Goal: Information Seeking & Learning: Understand process/instructions

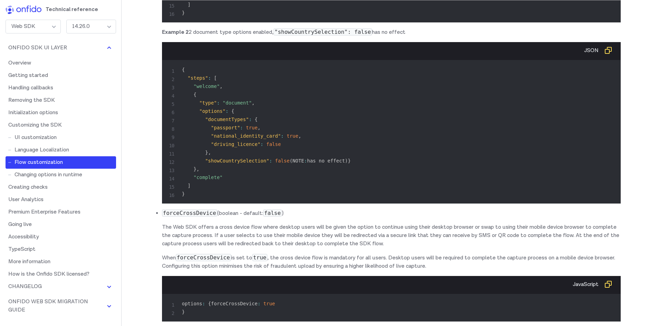
scroll to position [6564, 0]
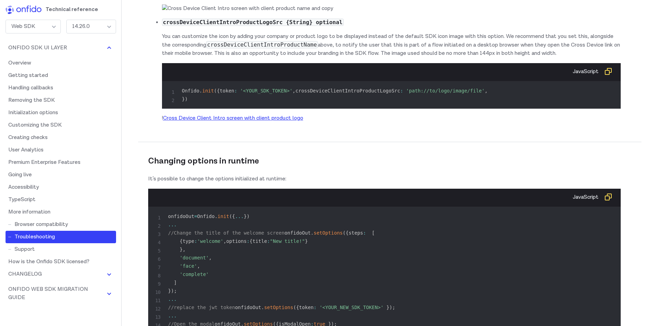
scroll to position [10268, 0]
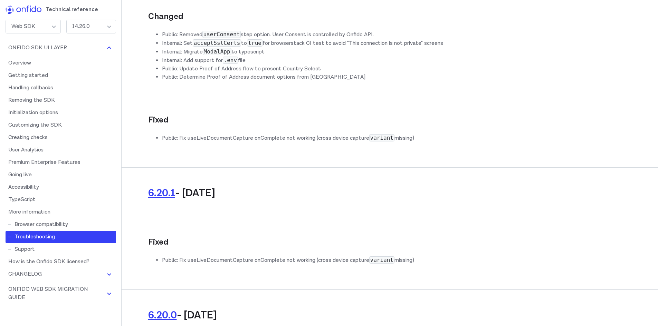
drag, startPoint x: 317, startPoint y: 217, endPoint x: 216, endPoint y: 218, distance: 100.5
copy code "allow = " camera;microphone " > </ iframe >"
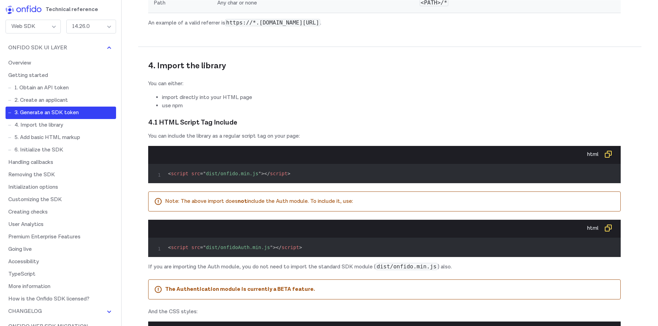
scroll to position [1267, 0]
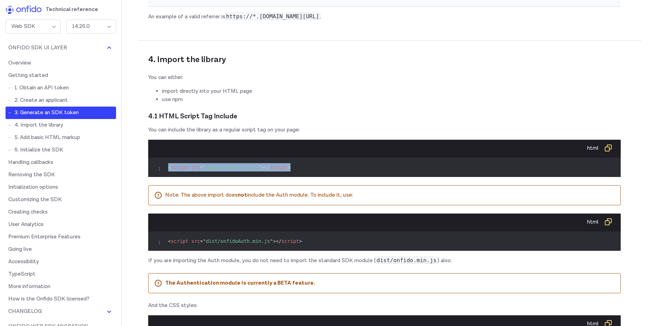
drag, startPoint x: 296, startPoint y: 211, endPoint x: 139, endPoint y: 211, distance: 157.2
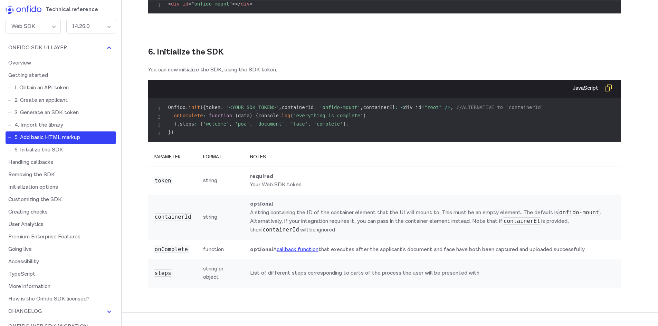
scroll to position [2188, 0]
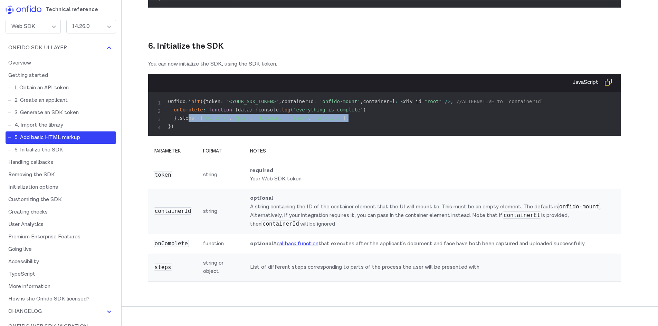
drag, startPoint x: 330, startPoint y: 220, endPoint x: 173, endPoint y: 217, distance: 157.6
click at [173, 131] on pre "Onfido . init ( { token : '<YOUR_SDK_TOKEN>' , containerId : 'onfido-mount' , c…" at bounding box center [385, 113] width 462 height 33
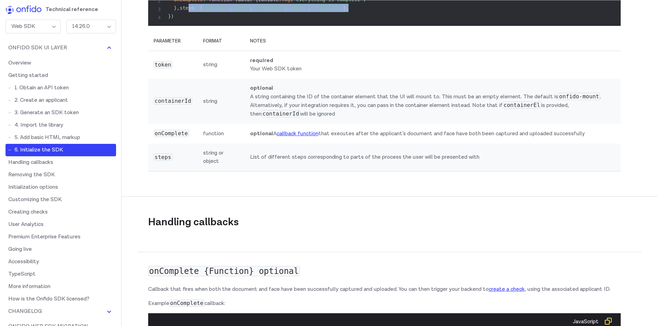
scroll to position [2303, 0]
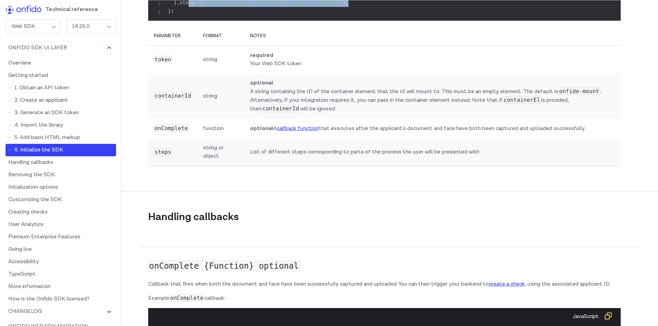
copy code "steps : [ 'welcome' , 'poa' , 'document' , 'face' , 'complete' ] ,"
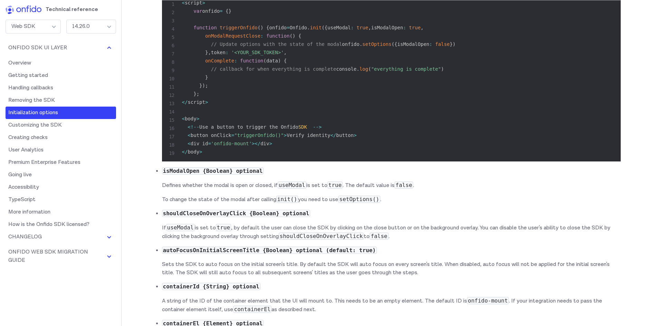
scroll to position [3915, 0]
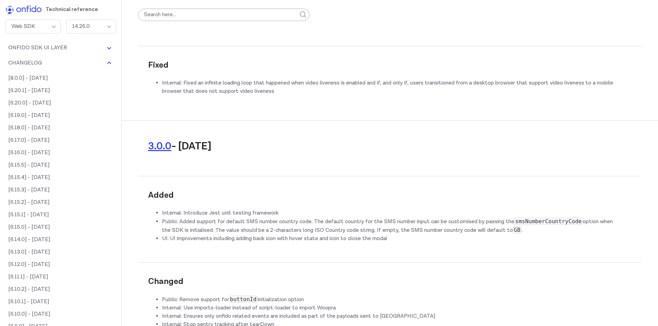
scroll to position [23521, 0]
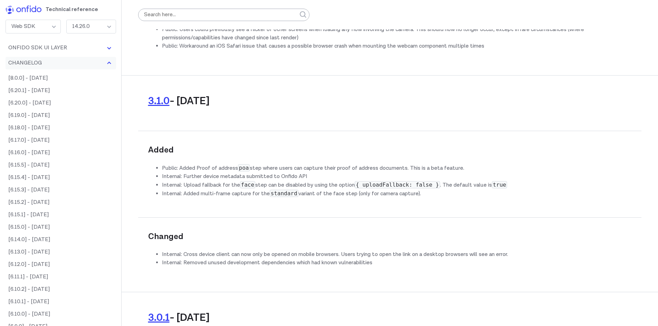
click at [97, 64] on button "Changelog" at bounding box center [61, 63] width 111 height 12
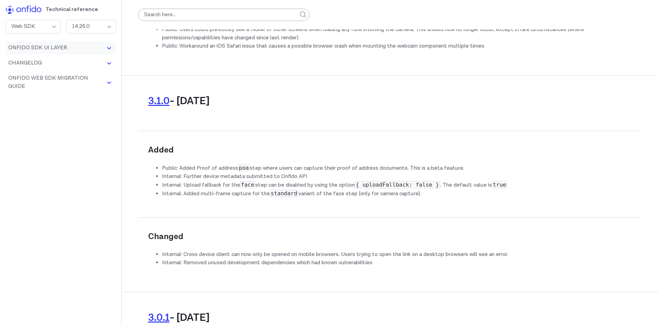
click at [81, 50] on button "Onfido SDK UI Layer" at bounding box center [61, 48] width 111 height 12
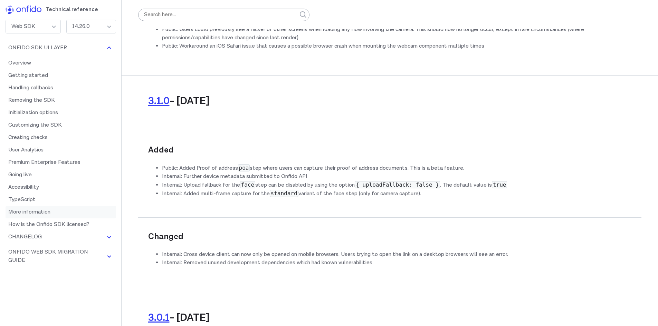
click at [26, 214] on link "More information" at bounding box center [61, 212] width 111 height 12
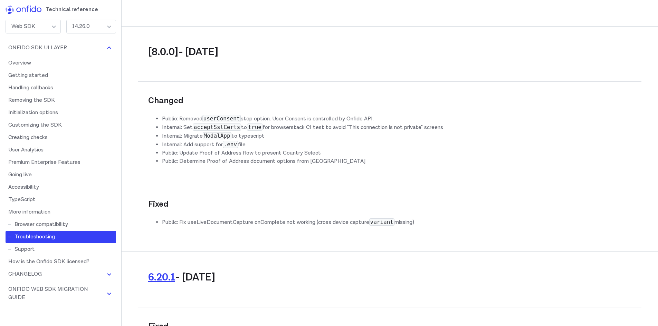
scroll to position [10299, 0]
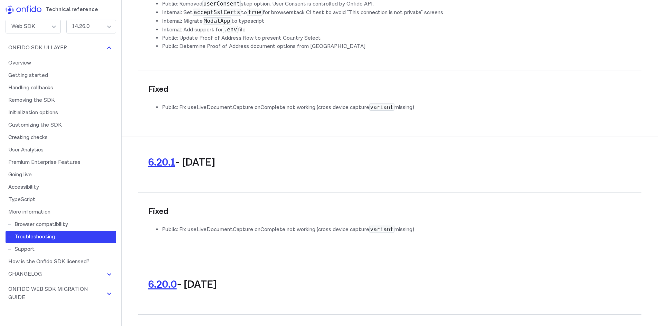
drag, startPoint x: 202, startPoint y: 140, endPoint x: 248, endPoint y: 140, distance: 46.6
copy p "cross-origin iframe"
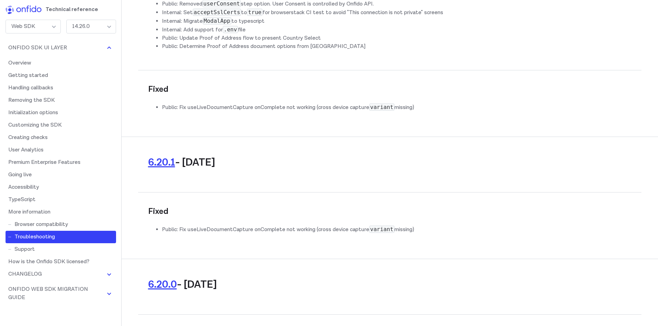
copy p "embedded"
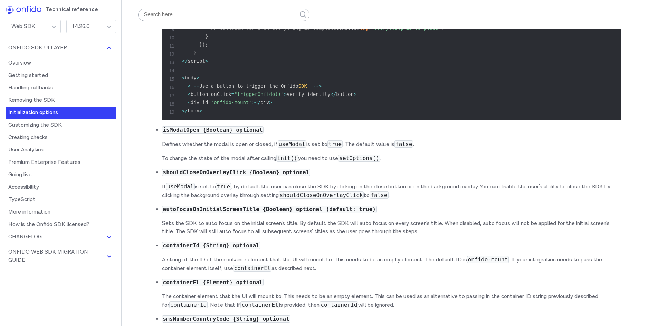
scroll to position [3839, 0]
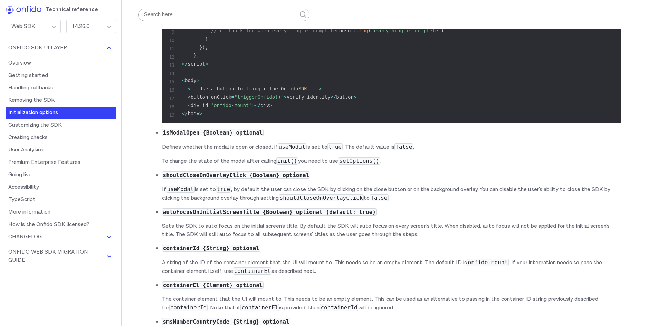
click at [87, 22] on div "14.26.0" at bounding box center [91, 27] width 50 height 14
click at [89, 23] on div "14.26.0" at bounding box center [91, 27] width 50 height 14
click at [99, 32] on div "14.26.0" at bounding box center [91, 27] width 50 height 14
click at [106, 27] on div "14.26.0" at bounding box center [91, 27] width 50 height 14
click at [107, 27] on div "14.26.0" at bounding box center [91, 27] width 50 height 14
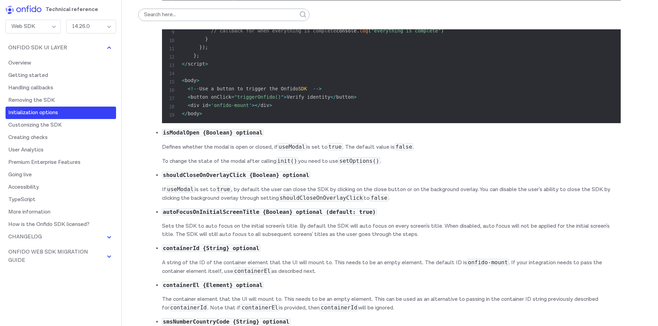
click at [107, 27] on div "14.26.0" at bounding box center [91, 27] width 50 height 14
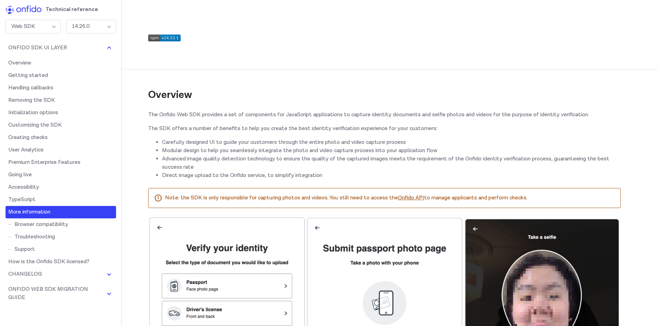
scroll to position [9904, 0]
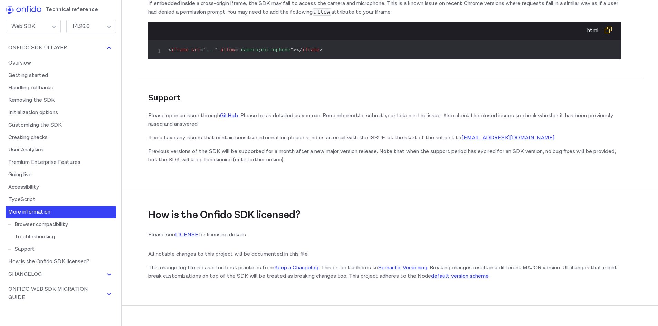
click at [87, 23] on div "14.26.0" at bounding box center [91, 27] width 50 height 14
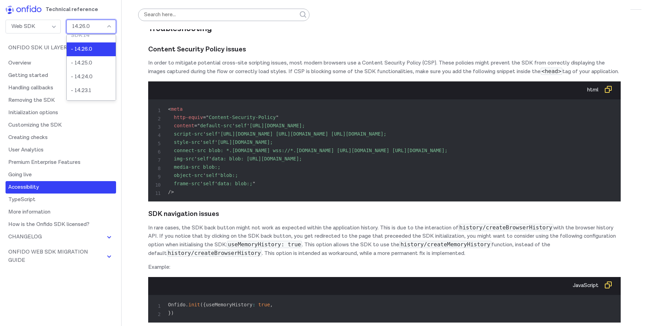
scroll to position [0, 0]
